Goal: Task Accomplishment & Management: Use online tool/utility

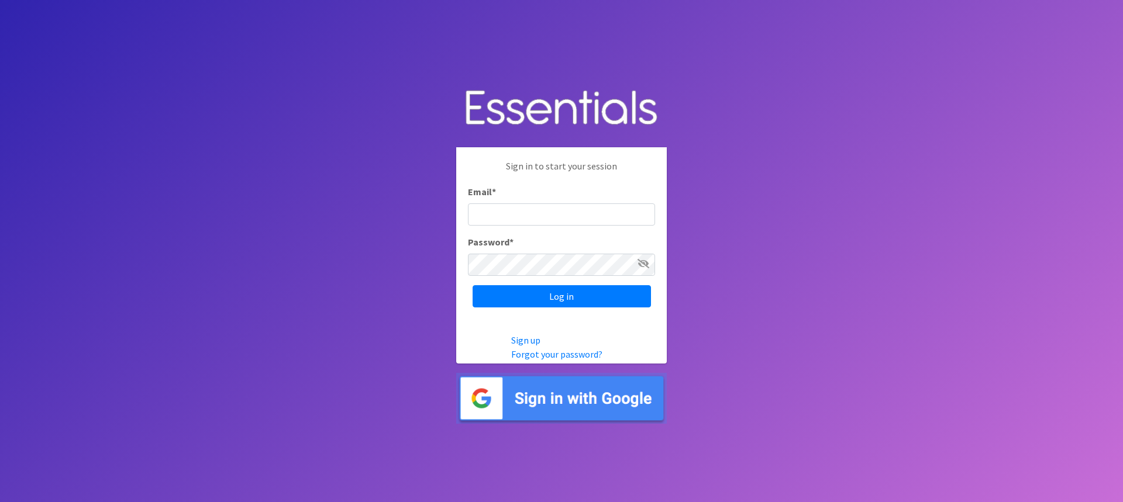
click at [571, 210] on input "Email *" at bounding box center [561, 214] width 187 height 22
type input "[PERSON_NAME][EMAIL_ADDRESS][PERSON_NAME][DOMAIN_NAME]"
click at [642, 267] on icon at bounding box center [643, 263] width 12 height 9
click at [642, 267] on icon at bounding box center [643, 263] width 11 height 9
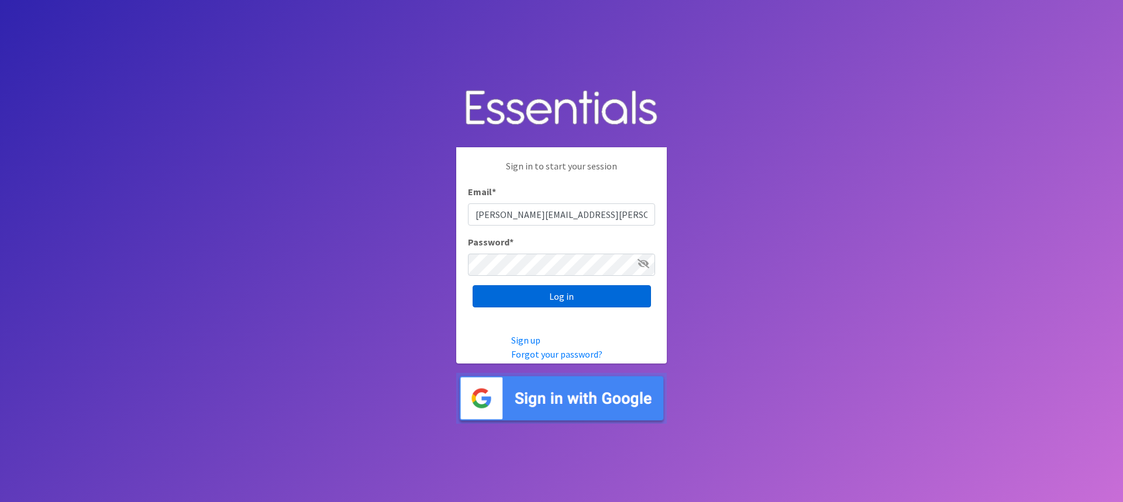
click at [591, 302] on input "Log in" at bounding box center [561, 296] width 178 height 22
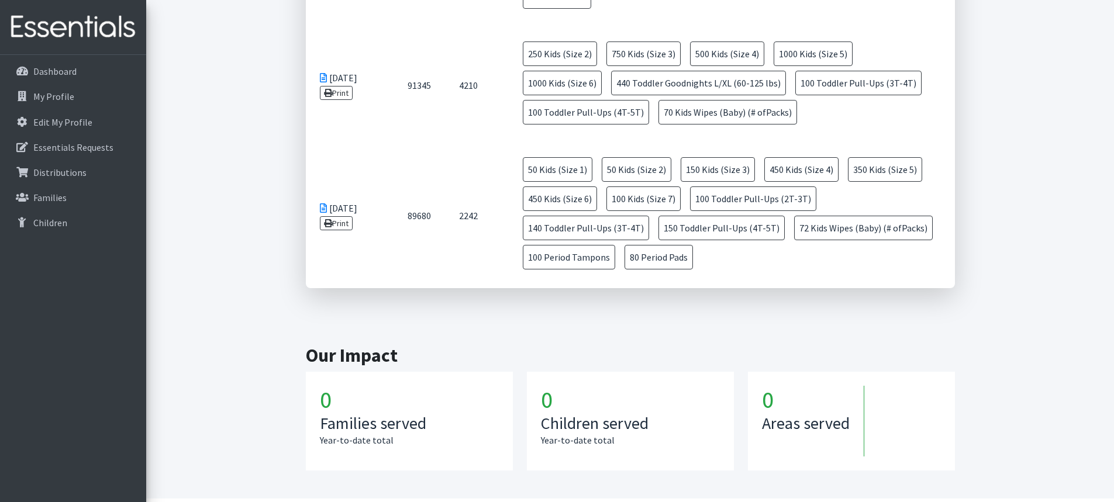
scroll to position [1239, 0]
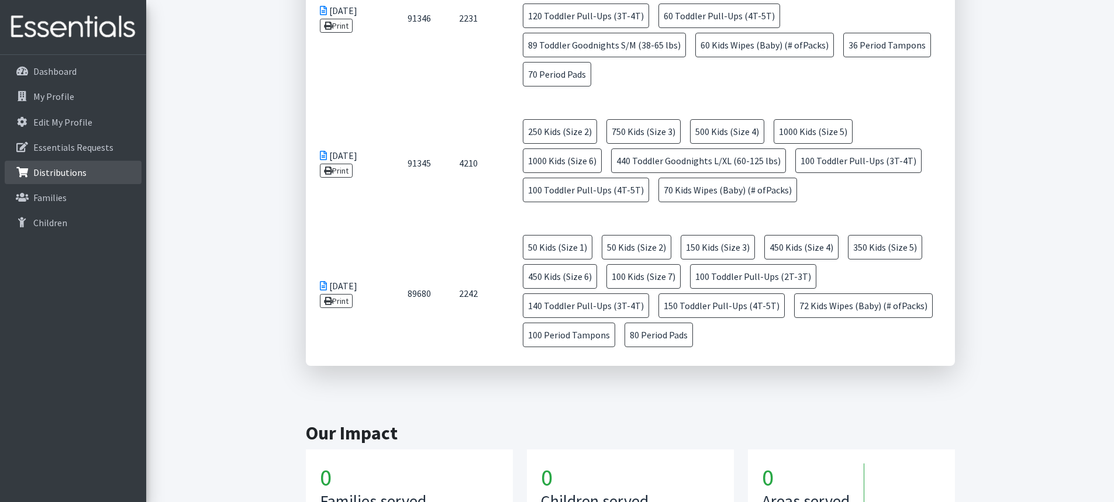
click at [69, 175] on p "Distributions" at bounding box center [59, 173] width 53 height 12
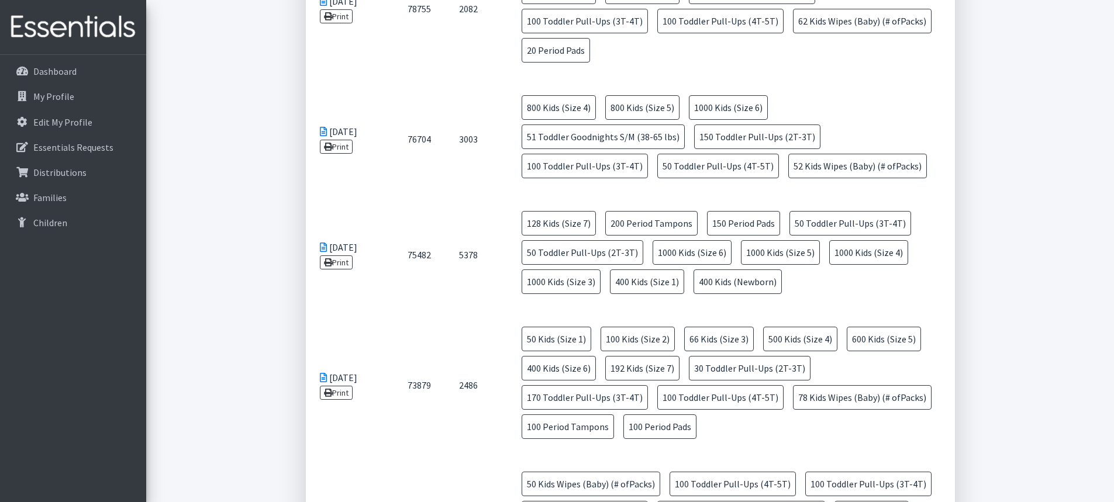
scroll to position [2573, 0]
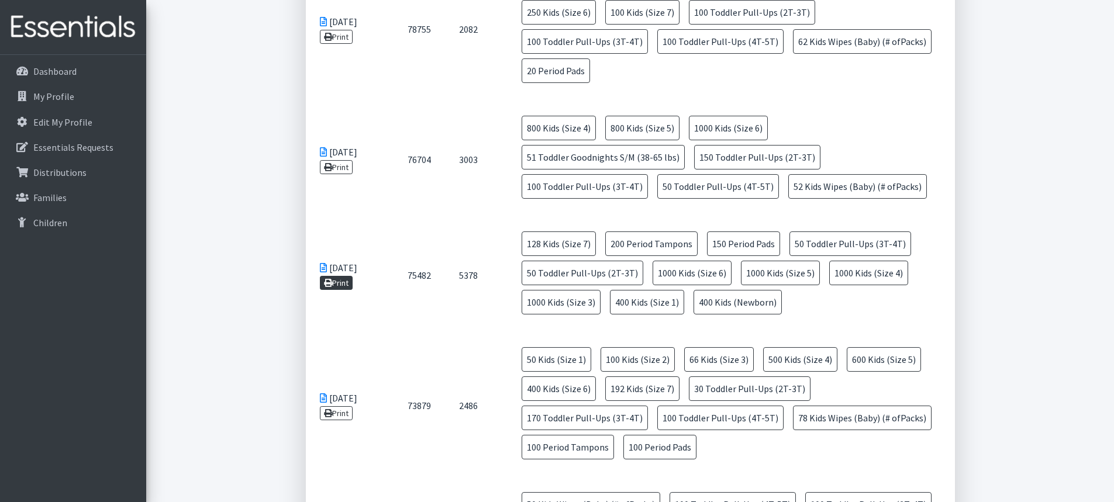
click at [349, 276] on link "Print" at bounding box center [336, 283] width 33 height 14
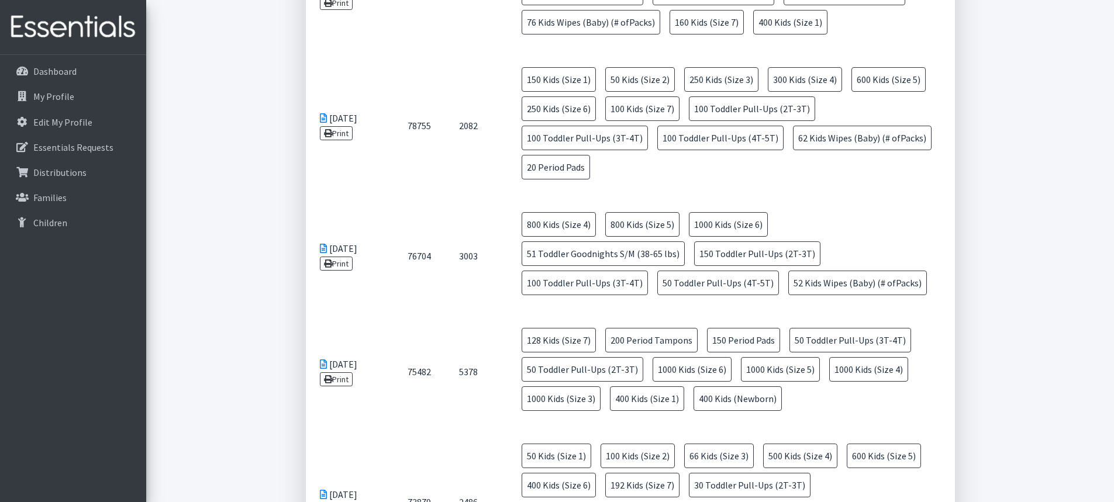
scroll to position [2456, 0]
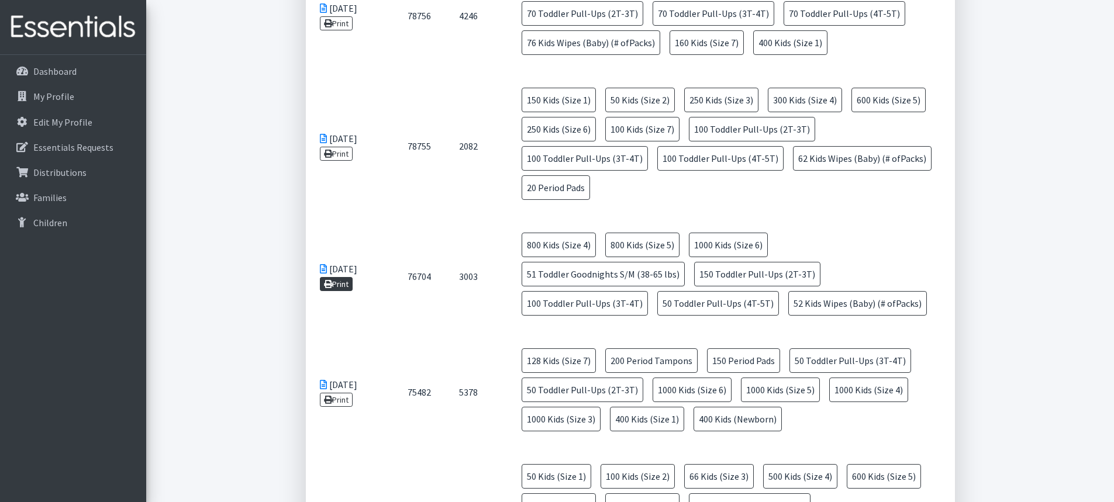
click at [341, 277] on link "Print" at bounding box center [336, 284] width 33 height 14
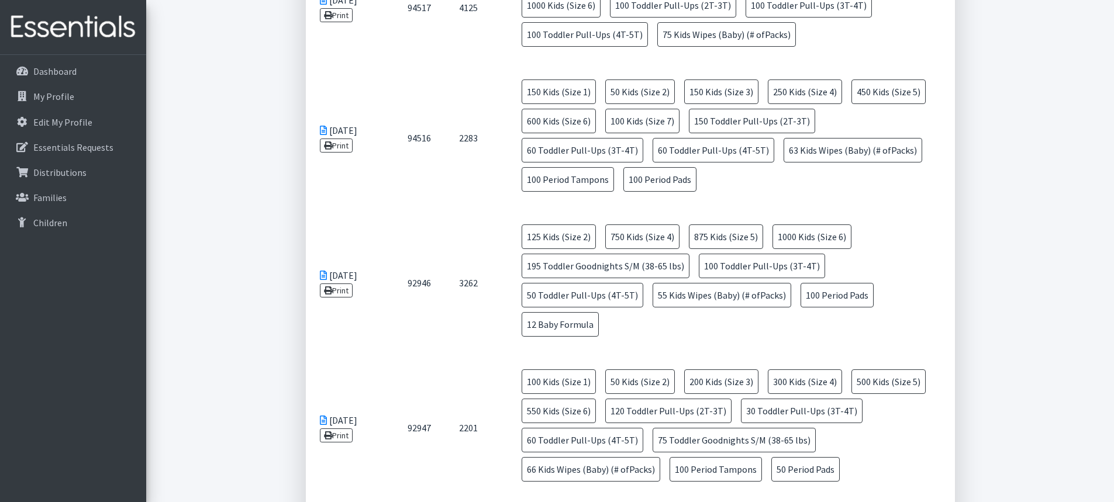
scroll to position [0, 0]
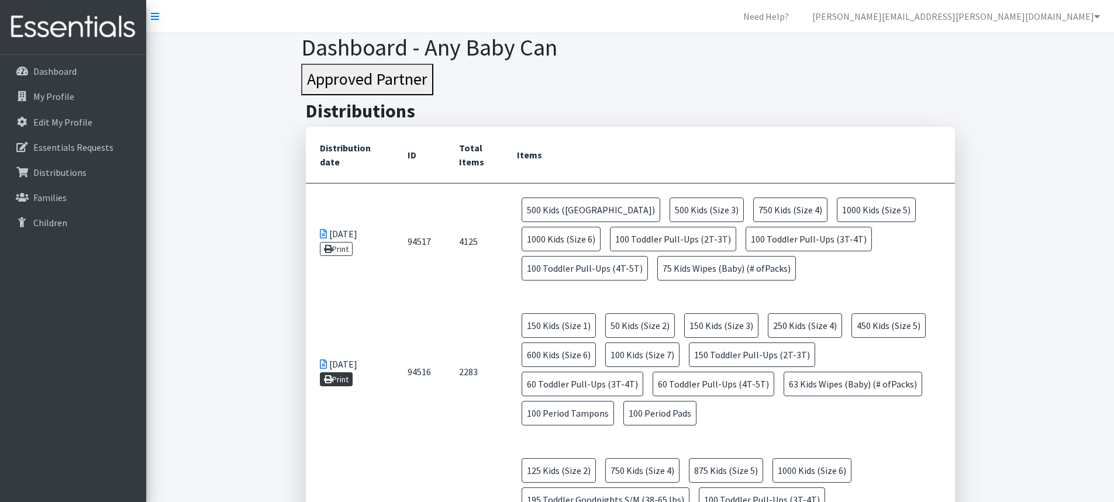
click at [351, 375] on link "Print" at bounding box center [336, 379] width 33 height 14
click at [334, 247] on link "Print" at bounding box center [336, 249] width 33 height 14
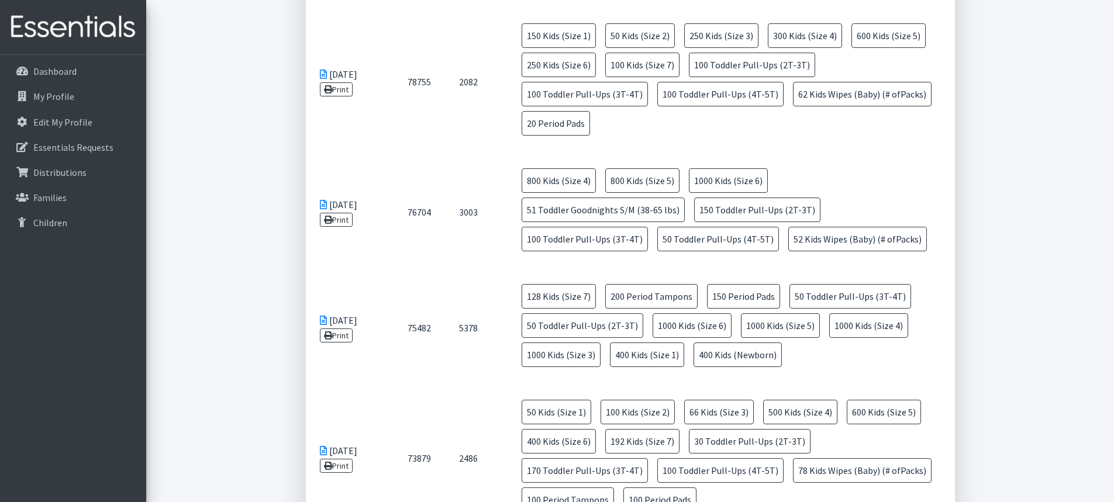
scroll to position [2461, 0]
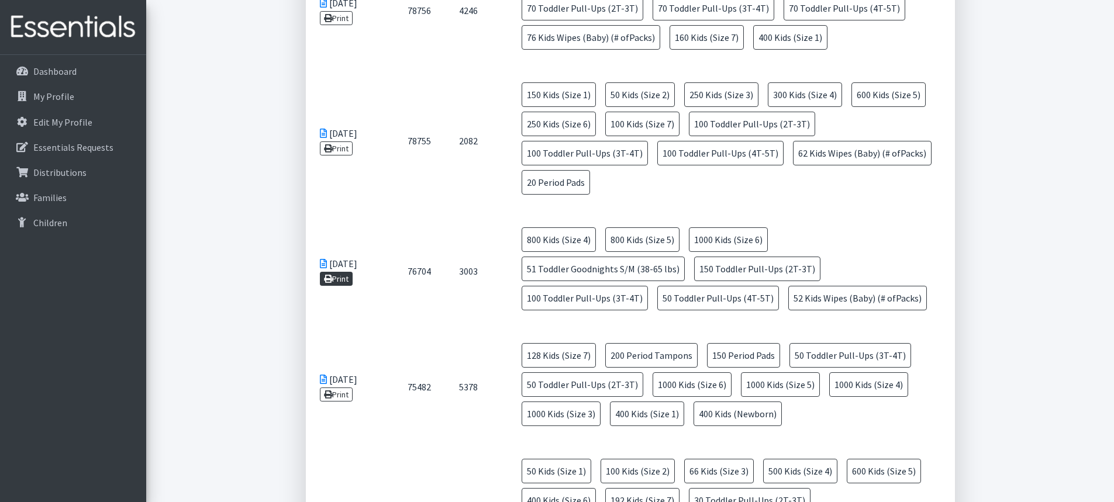
click at [343, 272] on link "Print" at bounding box center [336, 279] width 33 height 14
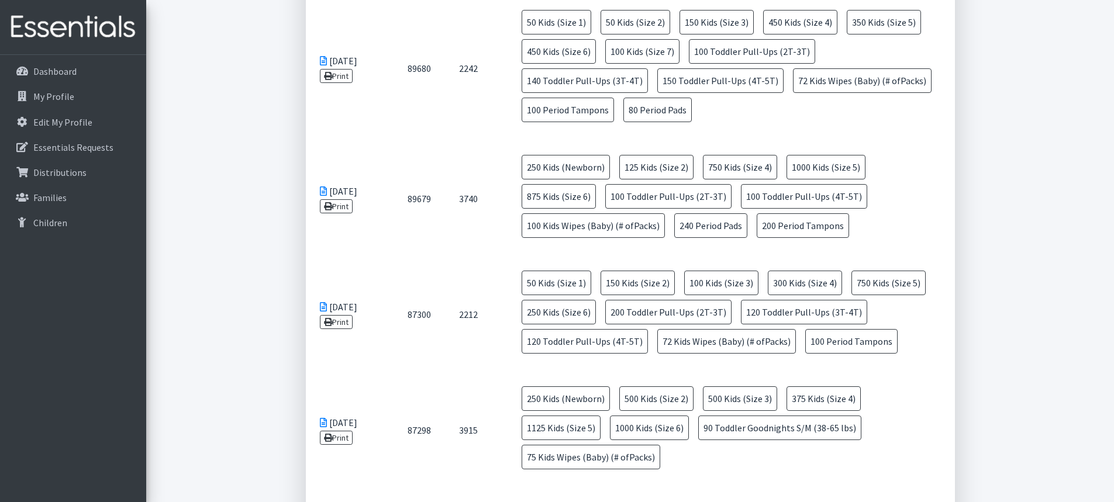
scroll to position [0, 0]
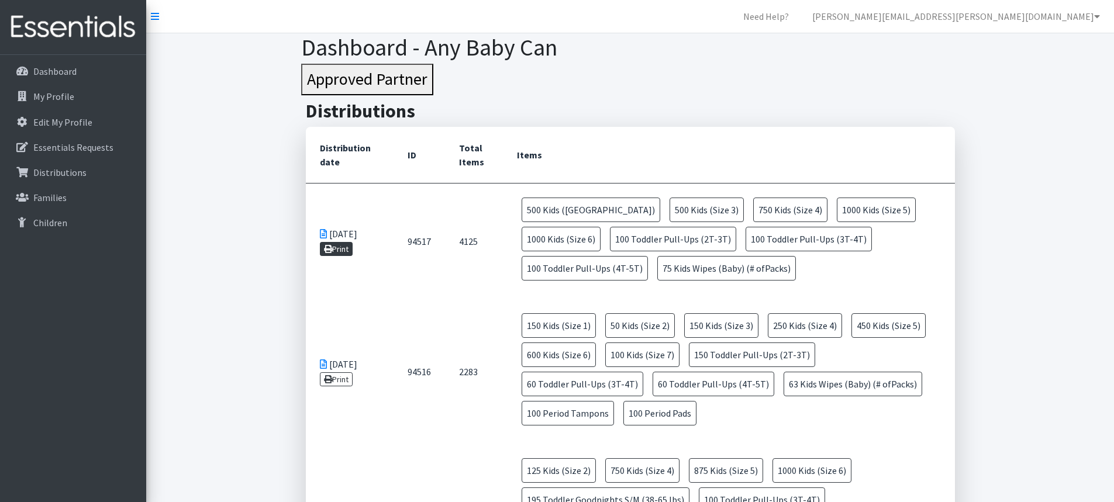
click at [348, 248] on link "Print" at bounding box center [336, 249] width 33 height 14
click at [333, 379] on link "Print" at bounding box center [336, 379] width 33 height 14
